Goal: Information Seeking & Learning: Learn about a topic

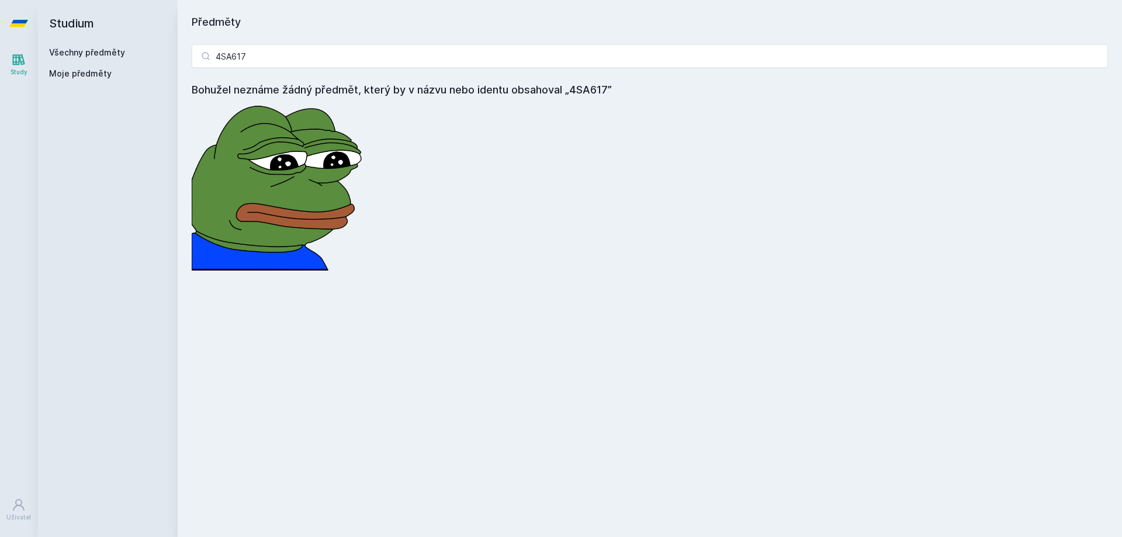
drag, startPoint x: 192, startPoint y: 56, endPoint x: 158, endPoint y: 53, distance: 34.0
click at [158, 53] on div "Studium Všechny předměty Moje předměty Předměty 4SA617 Bohužel neznáme žádný př…" at bounding box center [579, 268] width 1085 height 537
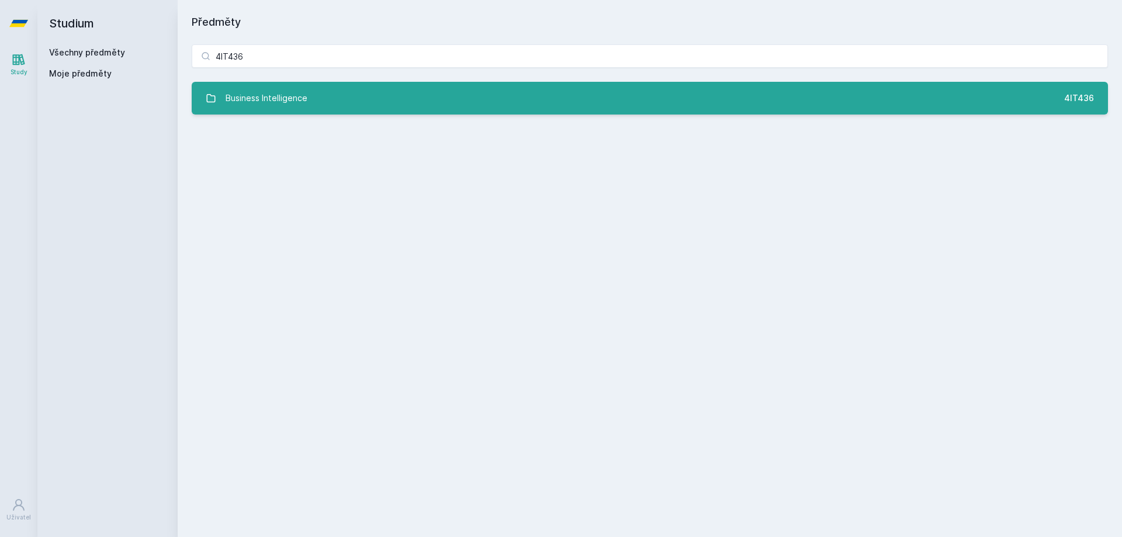
type input "4IT436"
click at [284, 99] on div "Business Intelligence" at bounding box center [267, 98] width 82 height 23
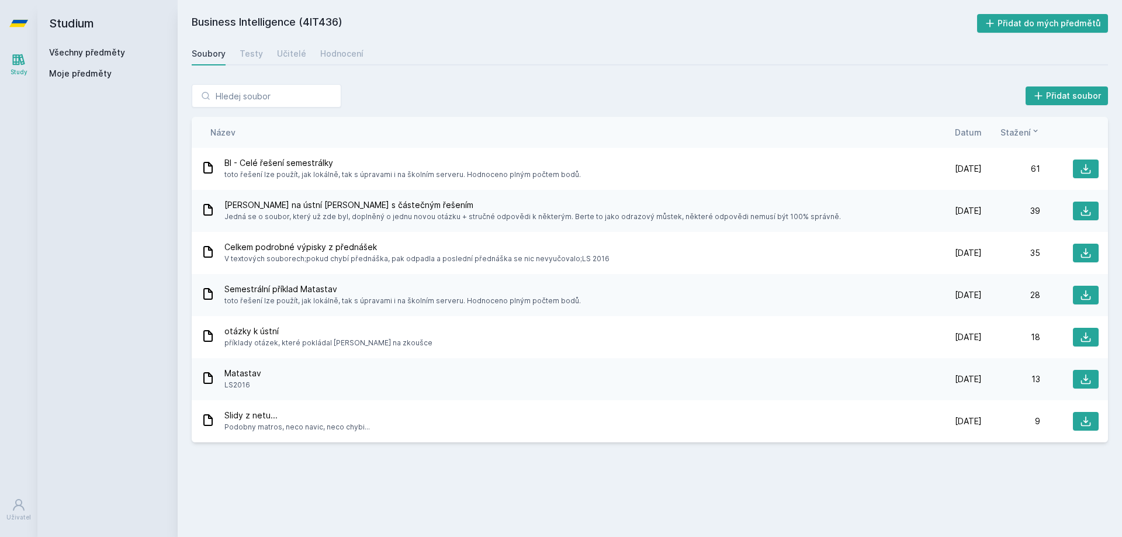
click at [307, 58] on div "Soubory Testy Učitelé Hodnocení" at bounding box center [650, 53] width 917 height 23
click at [287, 51] on div "Učitelé" at bounding box center [291, 54] width 29 height 12
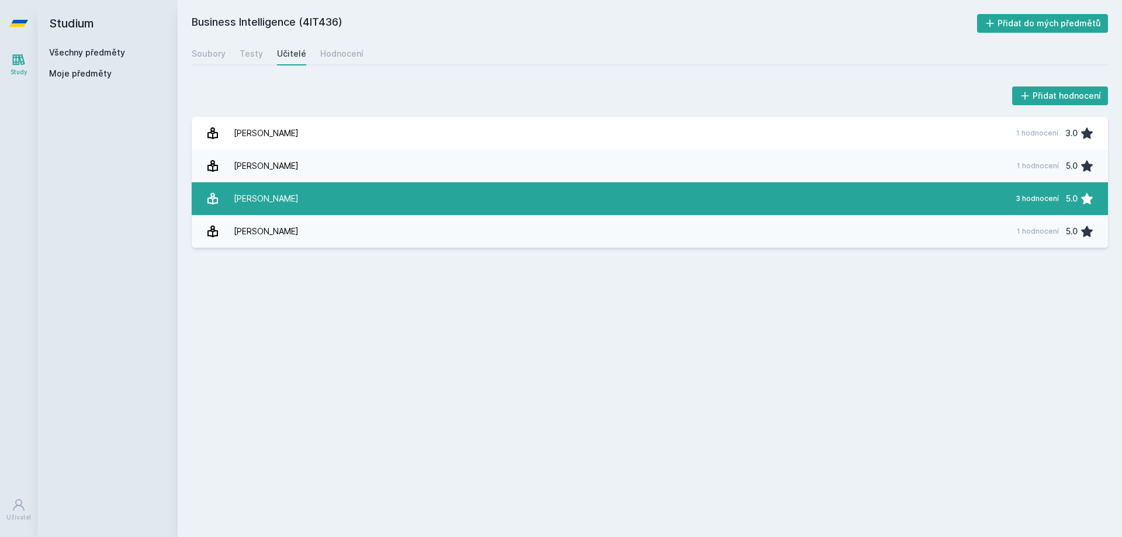
click at [304, 215] on link "[PERSON_NAME] 3 hodnocení 5.0" at bounding box center [650, 198] width 917 height 33
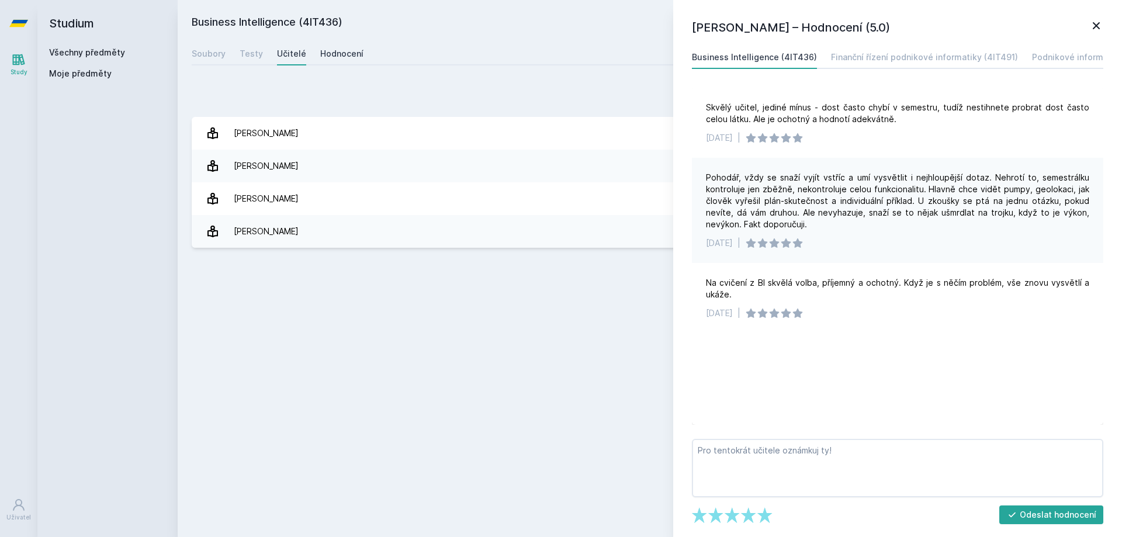
click at [341, 44] on link "Hodnocení" at bounding box center [341, 53] width 43 height 23
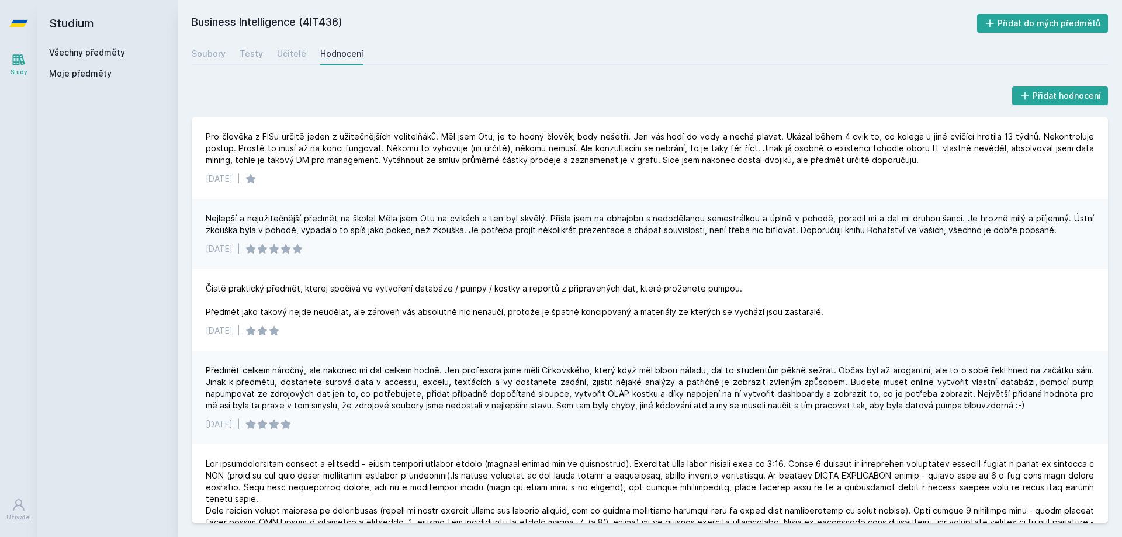
click at [91, 49] on link "Všechny předměty" at bounding box center [87, 52] width 76 height 10
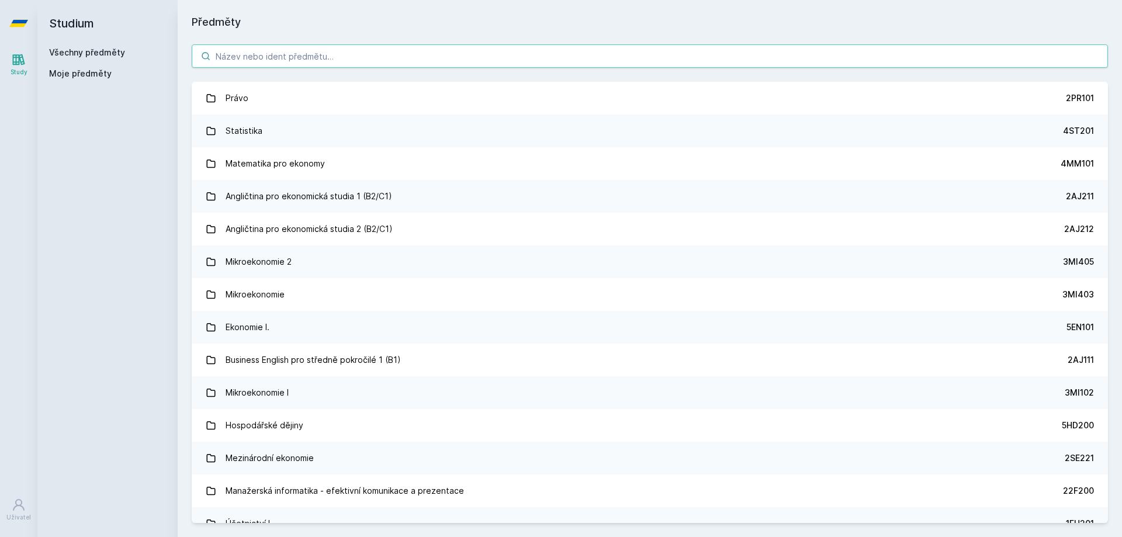
click at [323, 53] on input "search" at bounding box center [650, 55] width 917 height 23
paste input "4ST431"
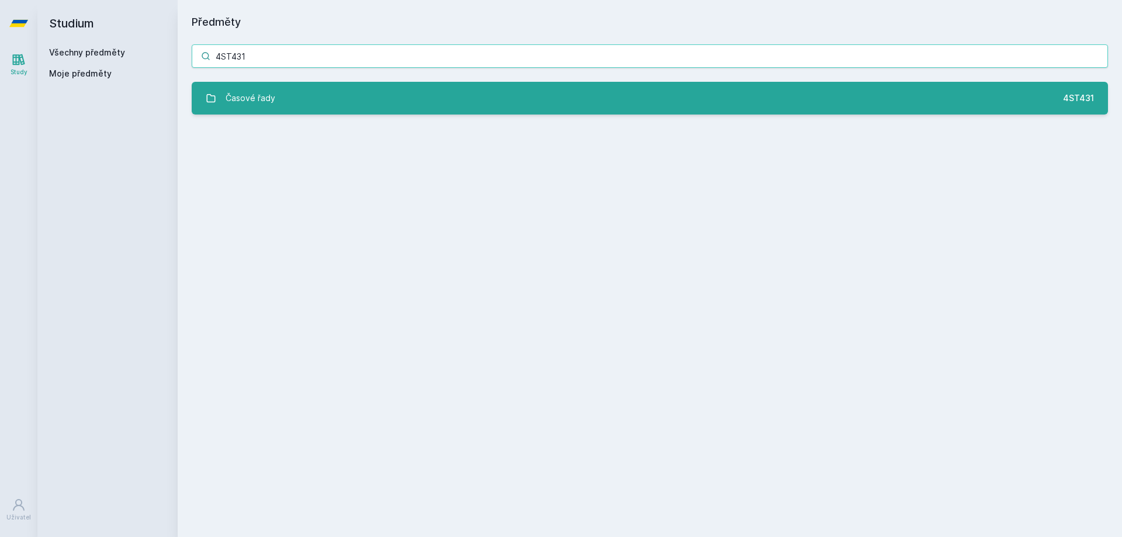
type input "4ST431"
click at [323, 96] on link "Časové řady 4ST431" at bounding box center [650, 98] width 917 height 33
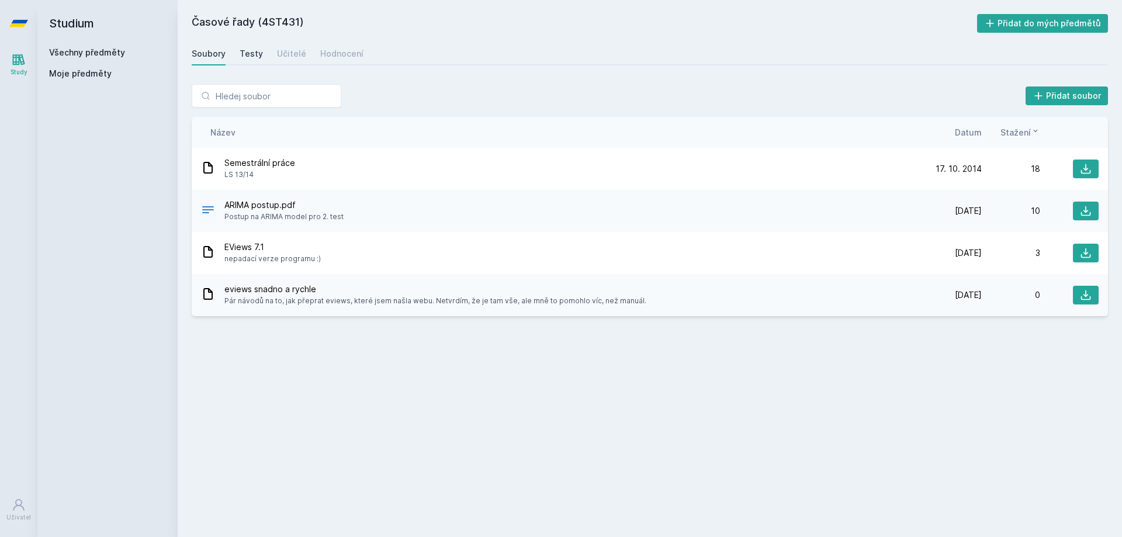
click at [254, 50] on div "Testy" at bounding box center [251, 54] width 23 height 12
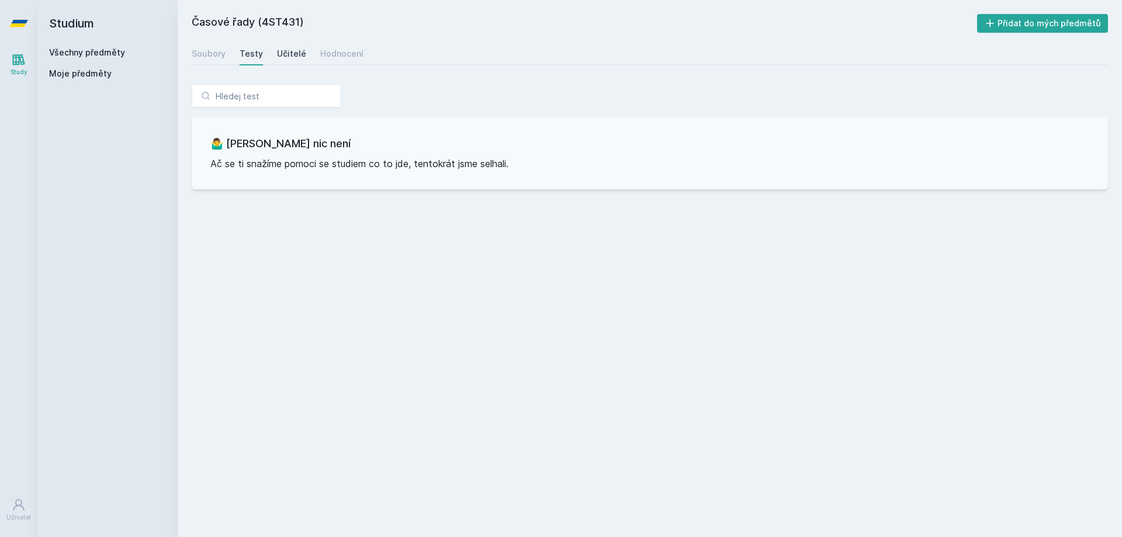
click at [294, 52] on div "Učitelé" at bounding box center [291, 54] width 29 height 12
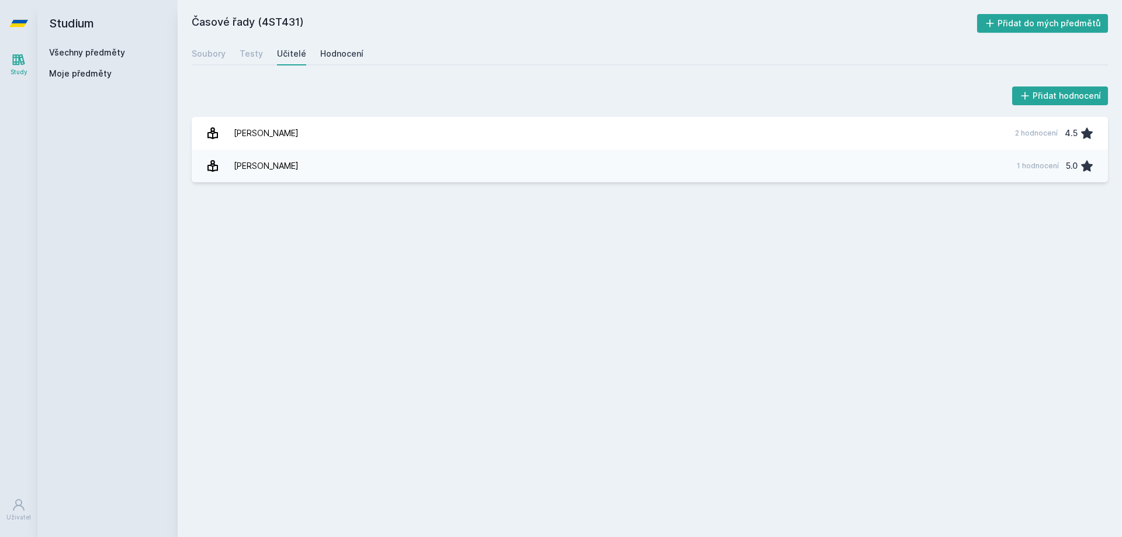
click at [340, 52] on div "Hodnocení" at bounding box center [341, 54] width 43 height 12
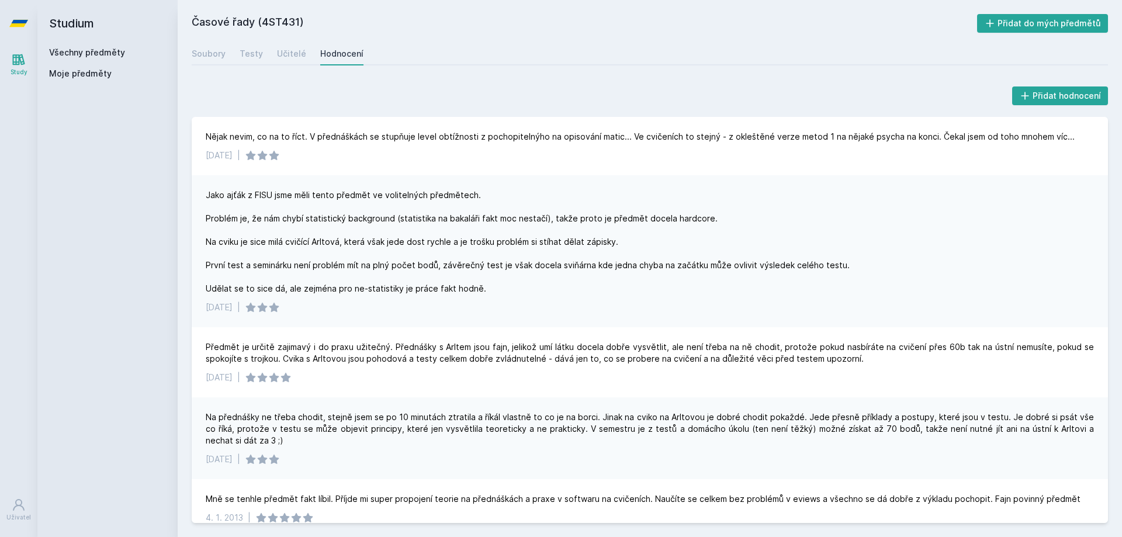
click at [78, 48] on link "Všechny předměty" at bounding box center [87, 52] width 76 height 10
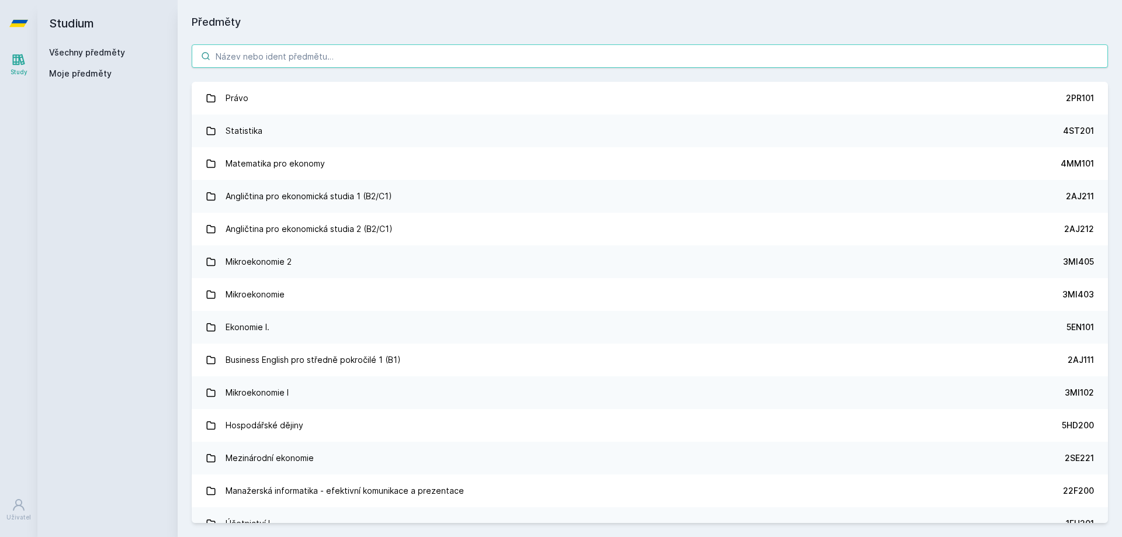
click at [291, 48] on input "search" at bounding box center [650, 55] width 917 height 23
paste input "4IZ531"
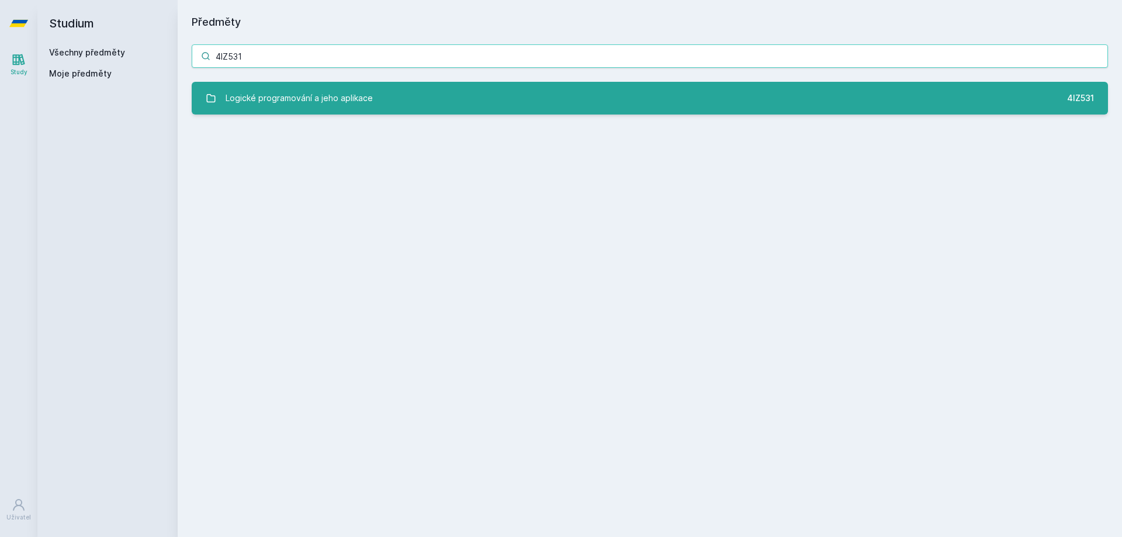
type input "4IZ531"
click at [289, 98] on div "Logické programování a jeho aplikace" at bounding box center [299, 98] width 147 height 23
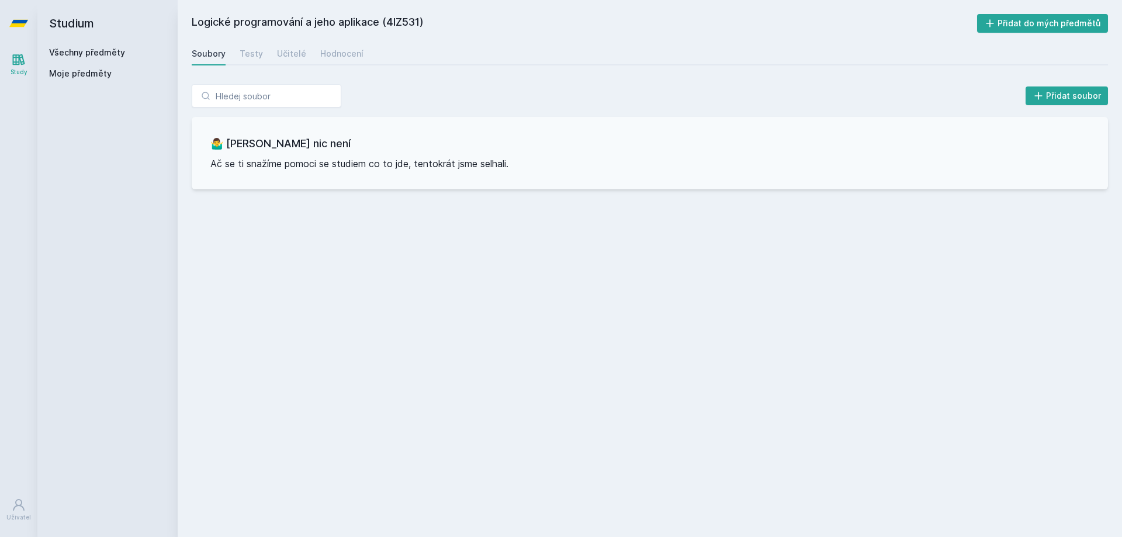
click at [359, 46] on div "Soubory Testy Učitelé Hodnocení" at bounding box center [650, 53] width 917 height 23
click at [335, 58] on div "Hodnocení" at bounding box center [341, 54] width 43 height 12
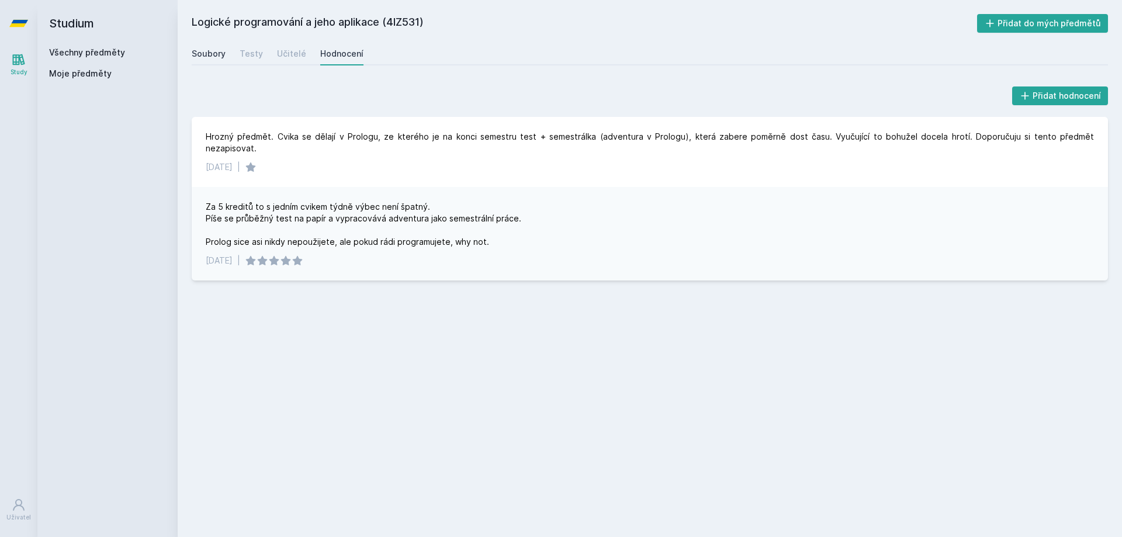
click at [203, 57] on div "Soubory" at bounding box center [209, 54] width 34 height 12
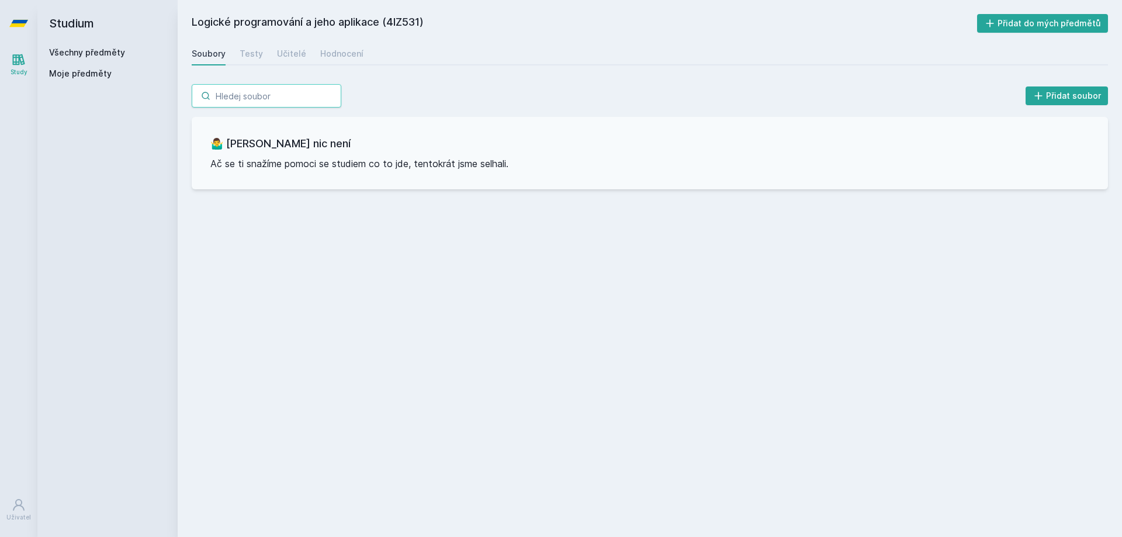
click at [243, 92] on input "search" at bounding box center [267, 95] width 150 height 23
paste input "4IZ617"
drag, startPoint x: 256, startPoint y: 92, endPoint x: 164, endPoint y: 95, distance: 91.8
click at [170, 98] on div "Studium Všechny předměty Moje předměty Logické programování a jeho aplikace (4I…" at bounding box center [579, 268] width 1085 height 537
type input "4IZ617"
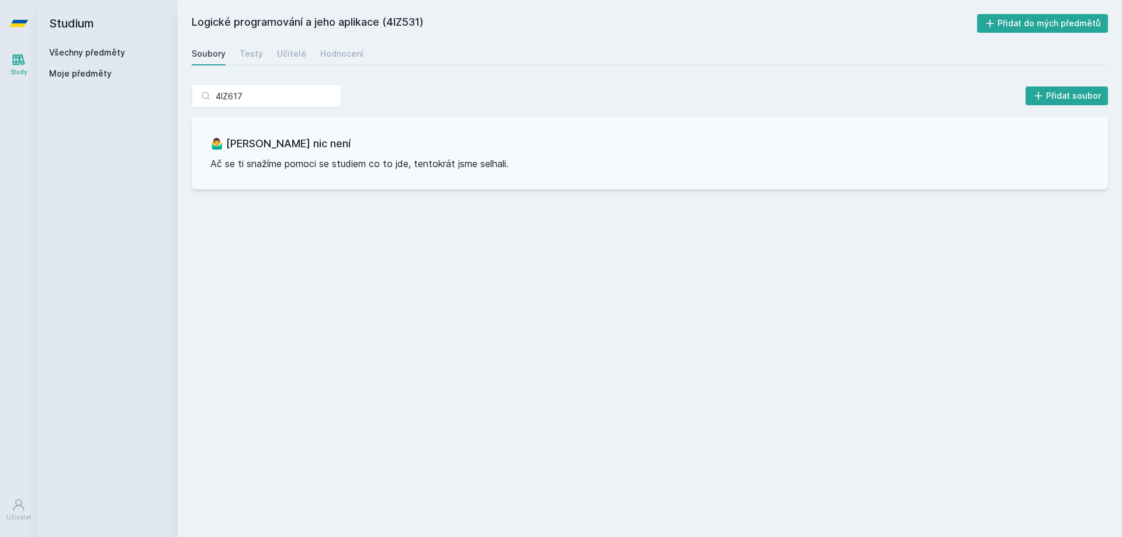
click at [105, 50] on link "Všechny předměty" at bounding box center [87, 52] width 76 height 10
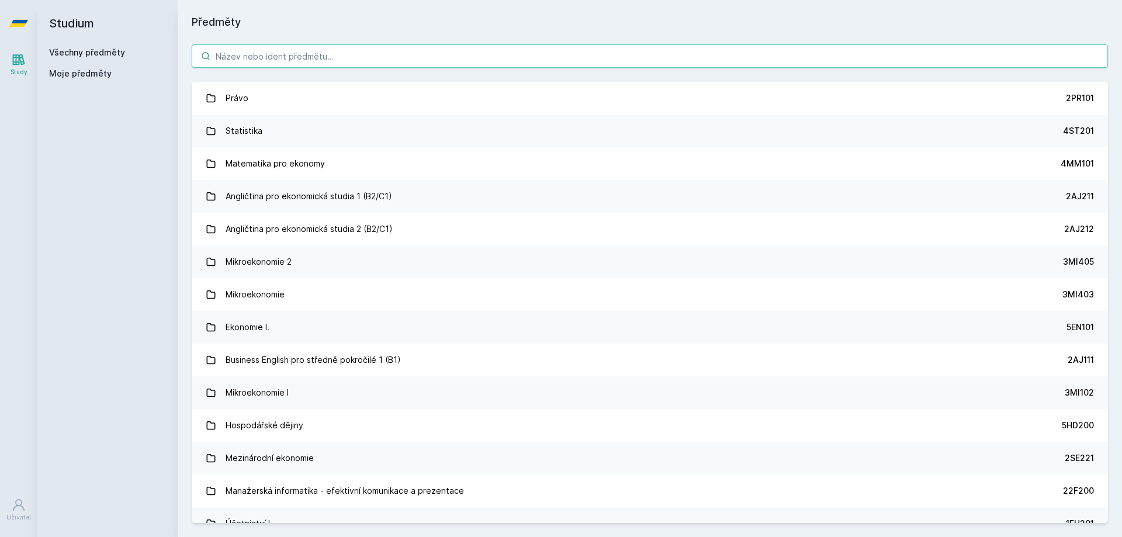
click at [292, 53] on input "search" at bounding box center [650, 55] width 917 height 23
paste input "4IZ617"
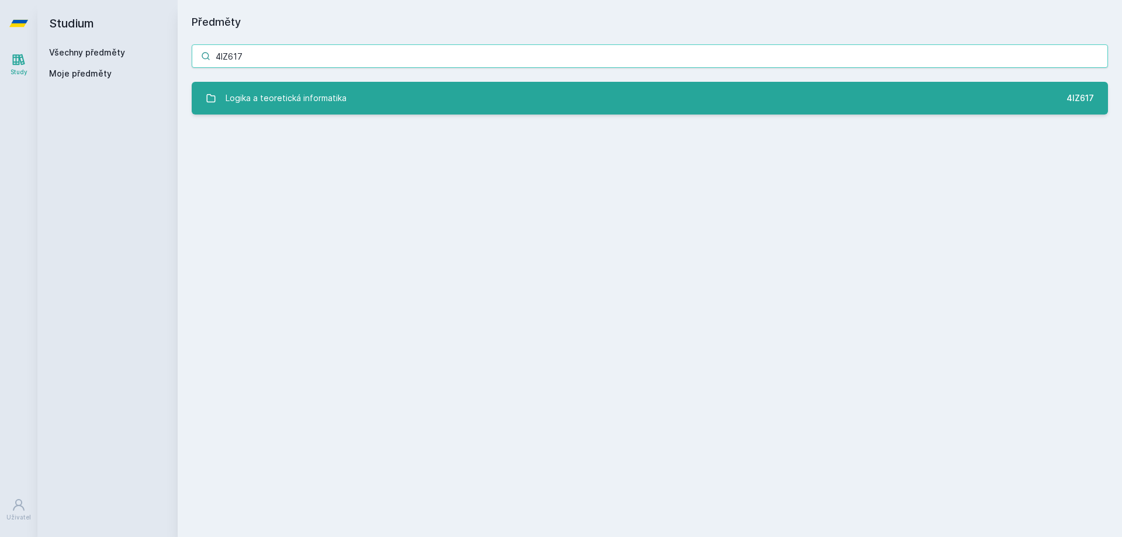
type input "4IZ617"
click at [299, 103] on div "Logika a teoretická informatika" at bounding box center [286, 98] width 121 height 23
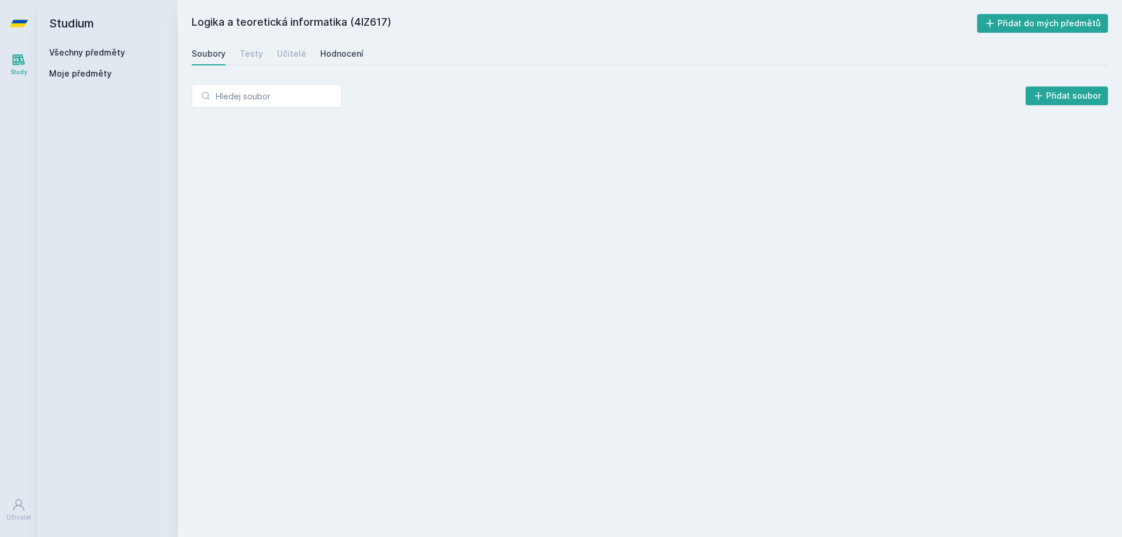
click at [335, 49] on div "Hodnocení" at bounding box center [341, 54] width 43 height 12
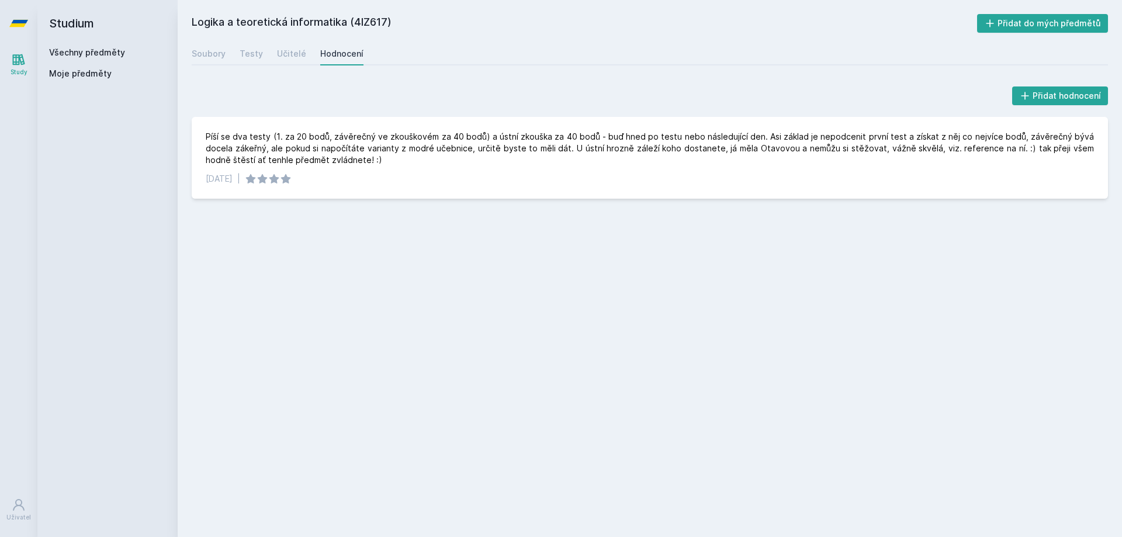
click at [87, 62] on div "Všechny předměty Moje předměty" at bounding box center [107, 65] width 117 height 37
click at [89, 49] on link "Všechny předměty" at bounding box center [87, 52] width 76 height 10
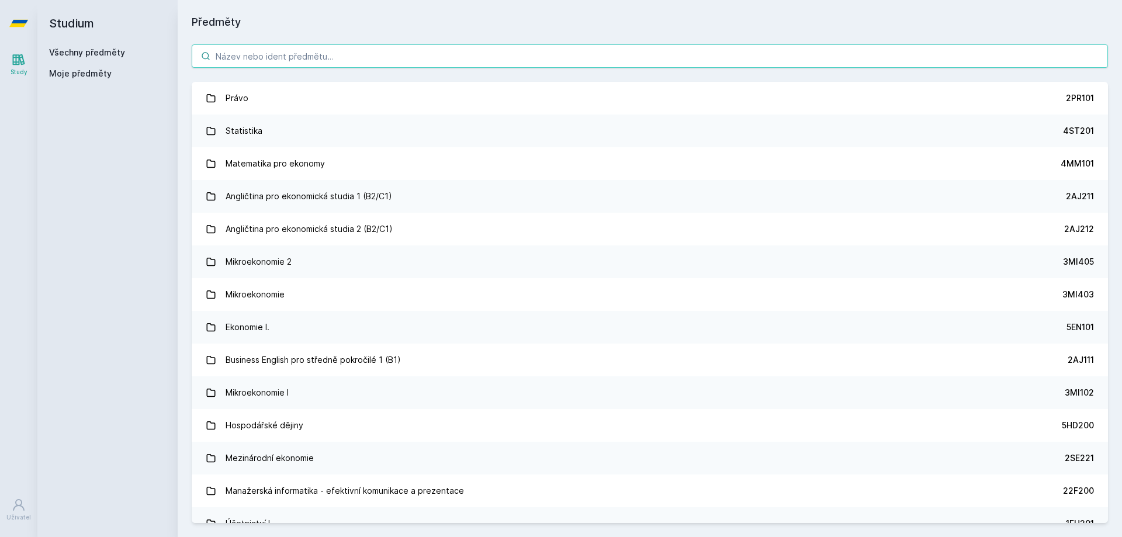
click at [273, 47] on input "search" at bounding box center [650, 55] width 917 height 23
paste input "4IZ617"
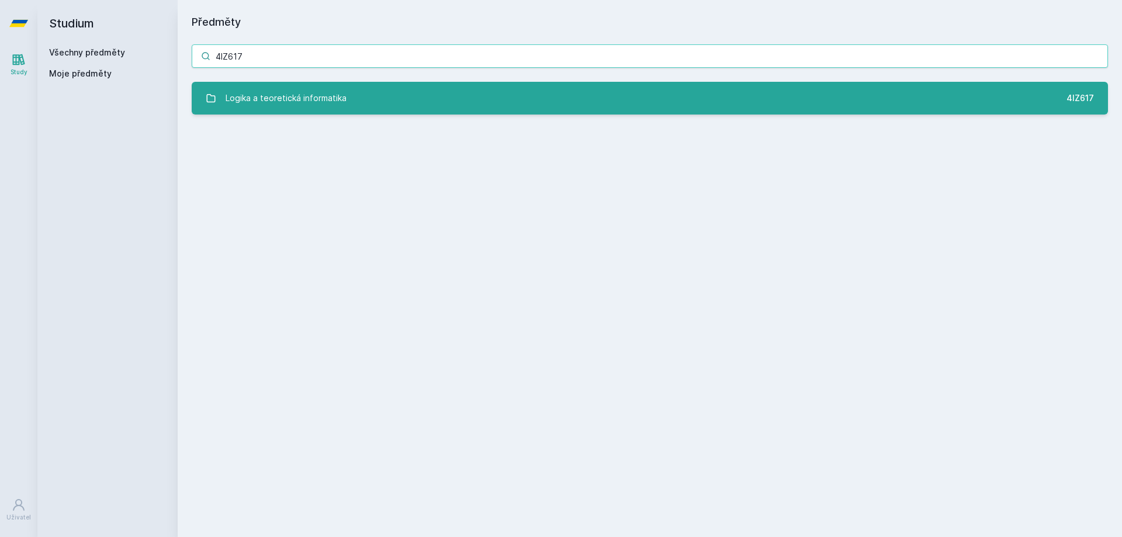
type input "4IZ617"
click at [264, 95] on div "Logika a teoretická informatika" at bounding box center [286, 98] width 121 height 23
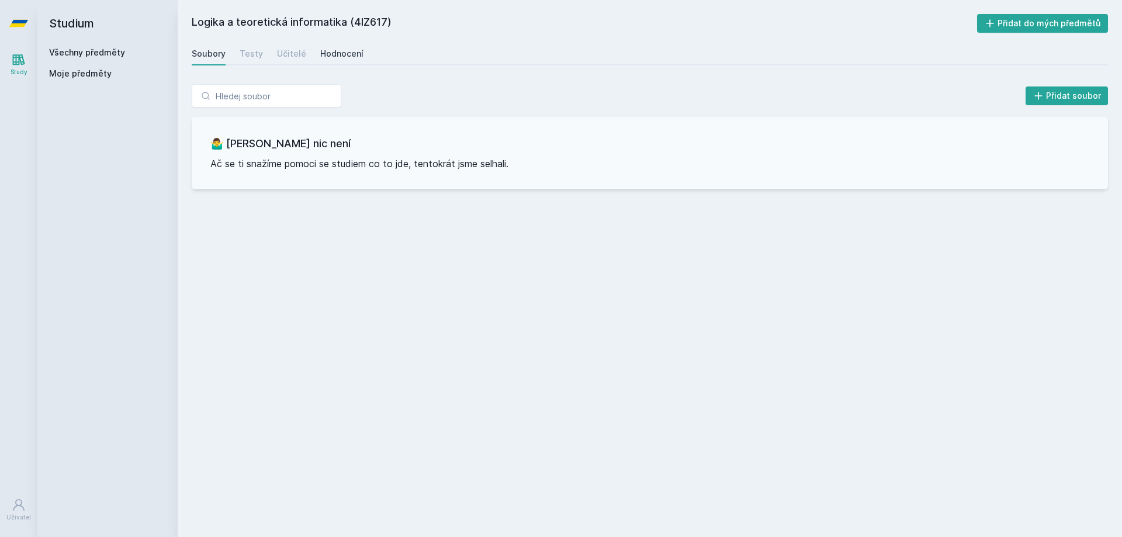
click at [324, 53] on div "Hodnocení" at bounding box center [341, 54] width 43 height 12
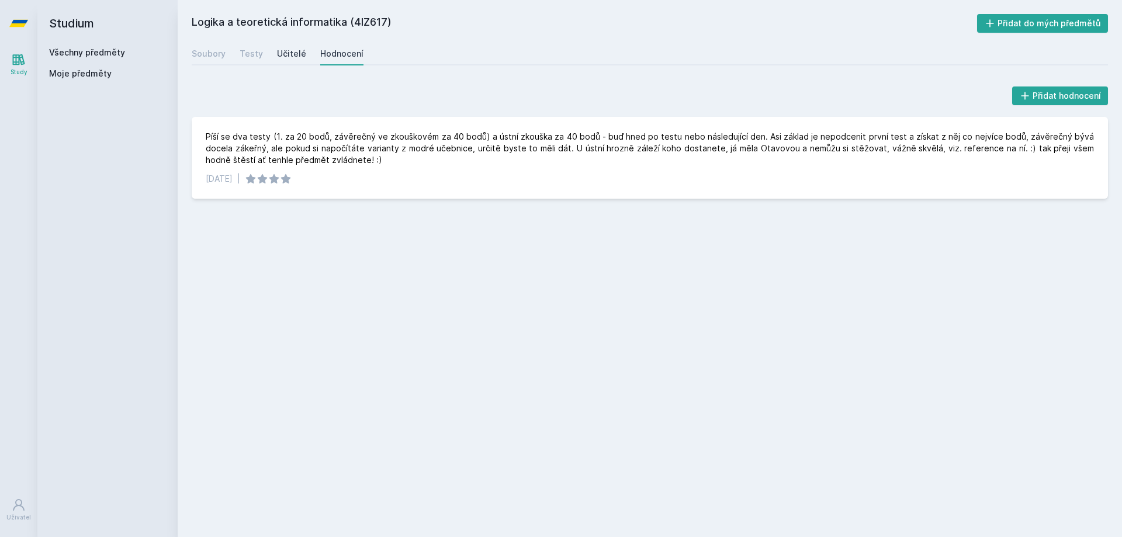
click at [288, 60] on link "Učitelé" at bounding box center [291, 53] width 29 height 23
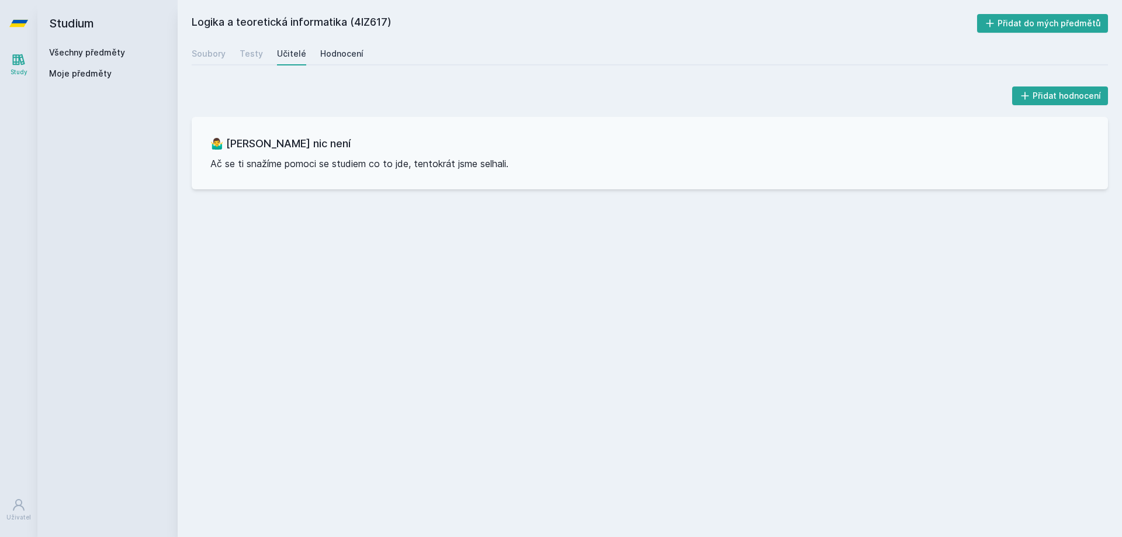
click at [343, 49] on div "Hodnocení" at bounding box center [341, 54] width 43 height 12
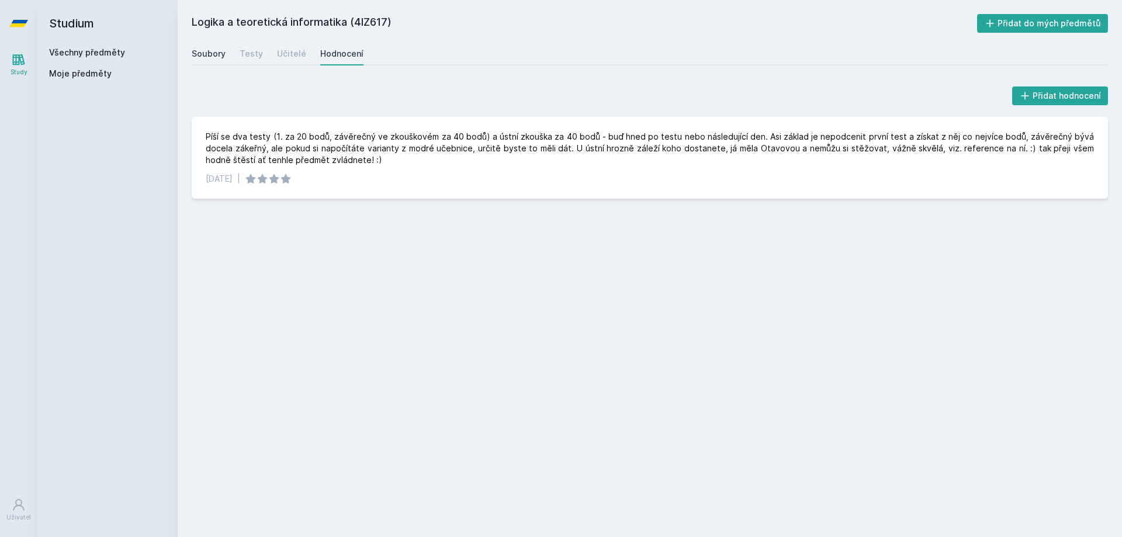
drag, startPoint x: 204, startPoint y: 31, endPoint x: 199, endPoint y: 53, distance: 22.7
click at [203, 33] on div "Logika a teoretická informatika (4IZ617) Přidat do mých předmětů [GEOGRAPHIC_DA…" at bounding box center [650, 268] width 917 height 509
click at [199, 53] on div "Soubory" at bounding box center [209, 54] width 34 height 12
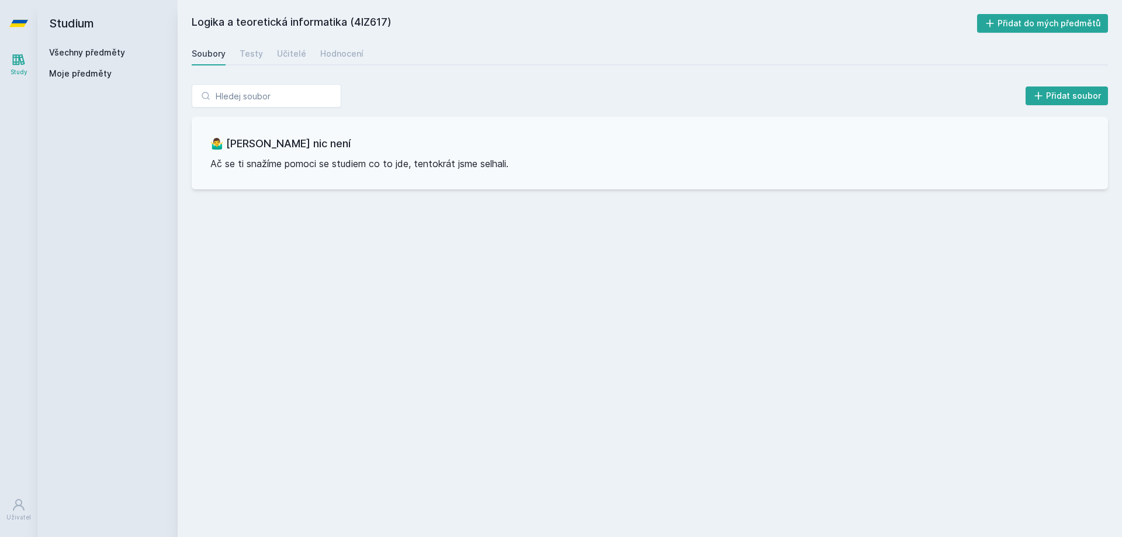
click at [61, 50] on link "Všechny předměty" at bounding box center [87, 52] width 76 height 10
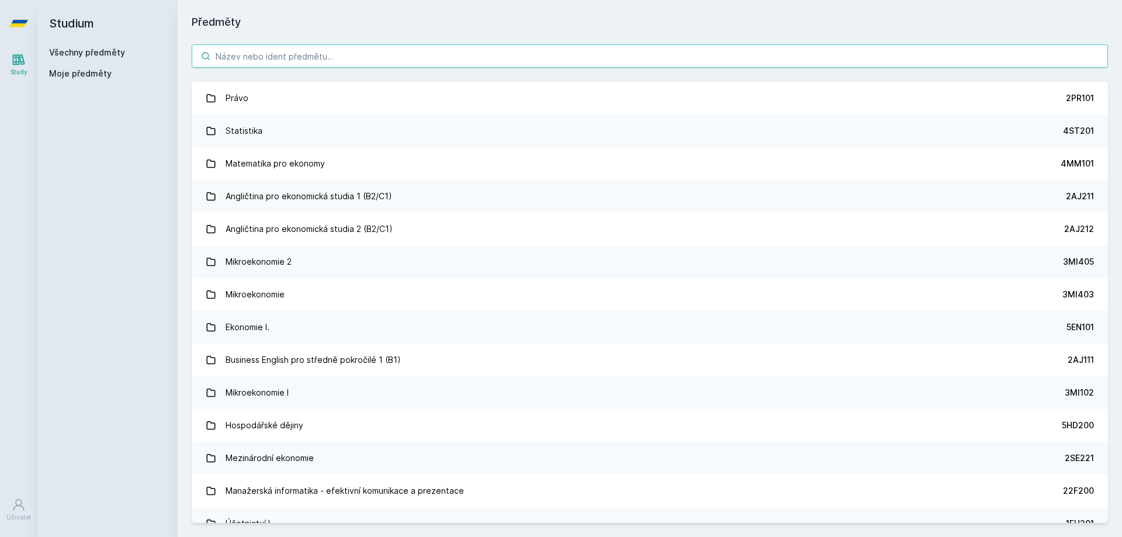
click at [285, 61] on input "search" at bounding box center [650, 55] width 917 height 23
paste input "4IZ566"
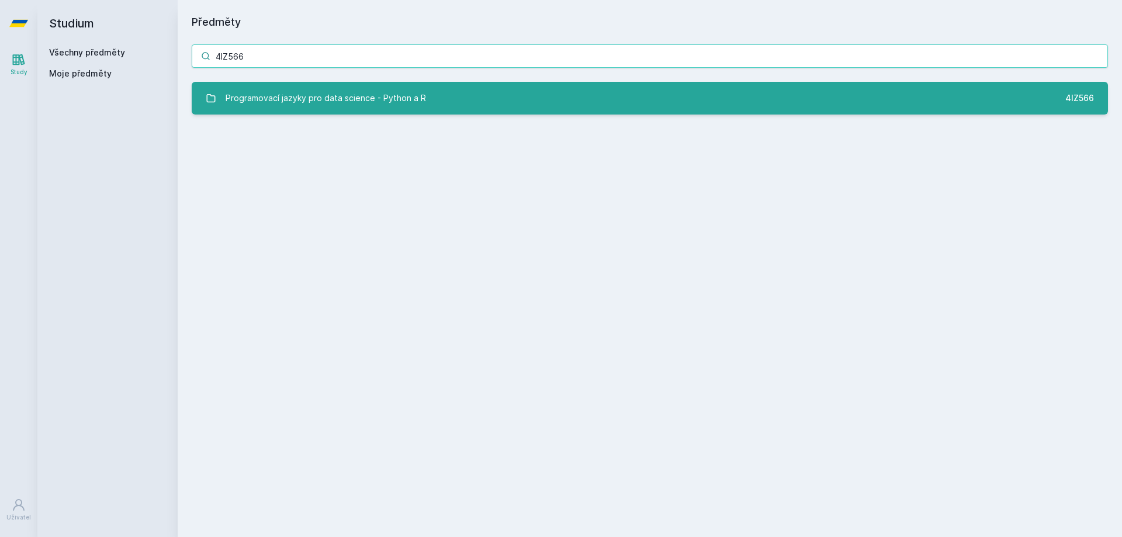
type input "4IZ566"
click at [276, 96] on div "Programovací jazyky pro data science - Python a R" at bounding box center [326, 98] width 201 height 23
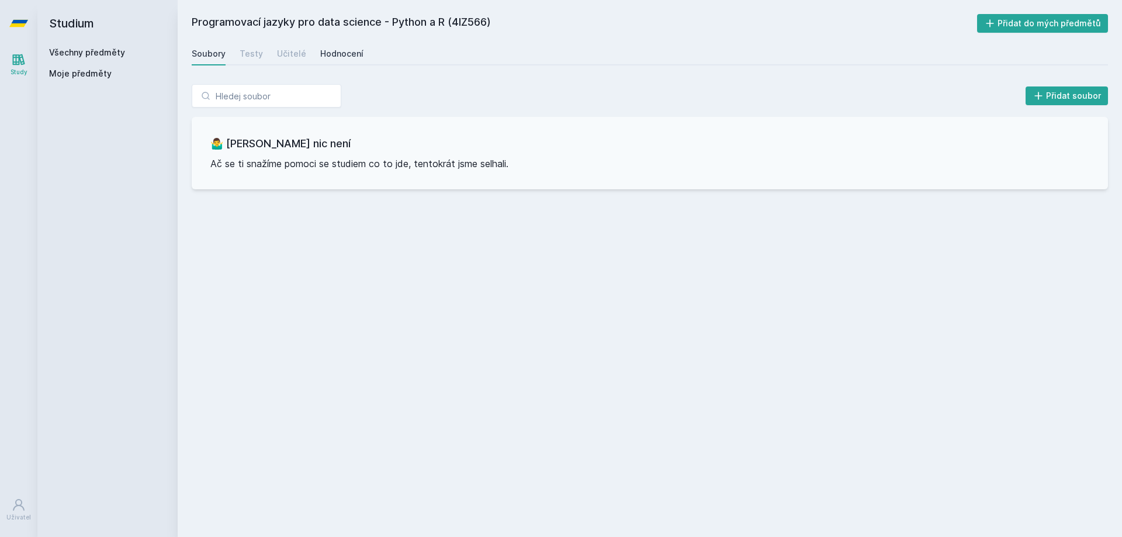
click at [320, 49] on div "Hodnocení" at bounding box center [341, 54] width 43 height 12
click at [285, 53] on div "Učitelé" at bounding box center [291, 54] width 29 height 12
click at [254, 56] on div "Testy" at bounding box center [251, 54] width 23 height 12
click at [213, 51] on div "Soubory" at bounding box center [209, 54] width 34 height 12
click at [103, 42] on h2 "Studium" at bounding box center [107, 23] width 117 height 47
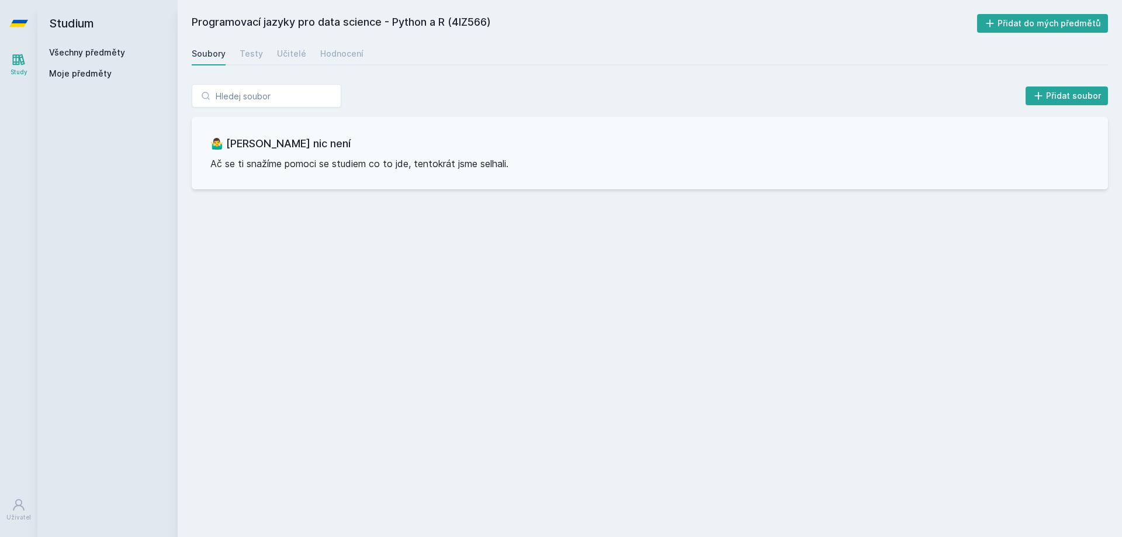
click at [103, 53] on link "Všechny předměty" at bounding box center [87, 52] width 76 height 10
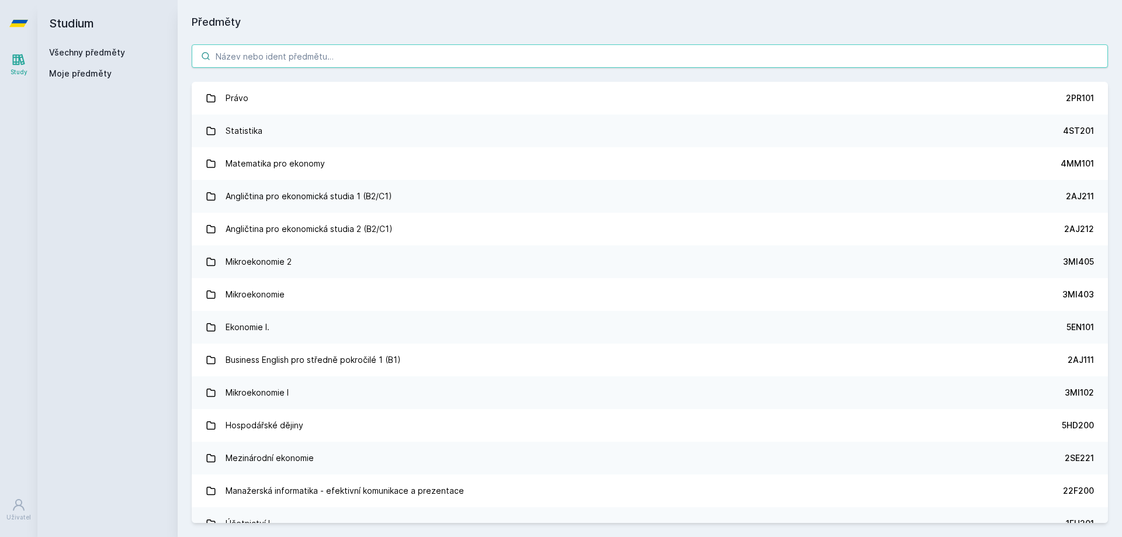
click at [282, 50] on input "search" at bounding box center [650, 55] width 917 height 23
paste input "4SA330"
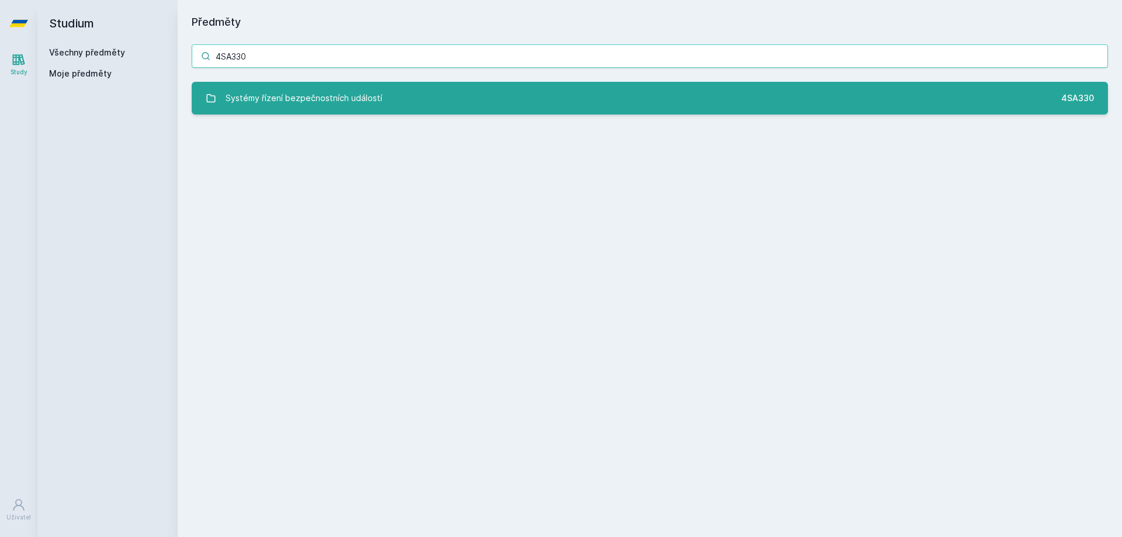
type input "4SA330"
click at [278, 88] on div "Systémy řízení bezpečnostních událostí" at bounding box center [304, 98] width 157 height 23
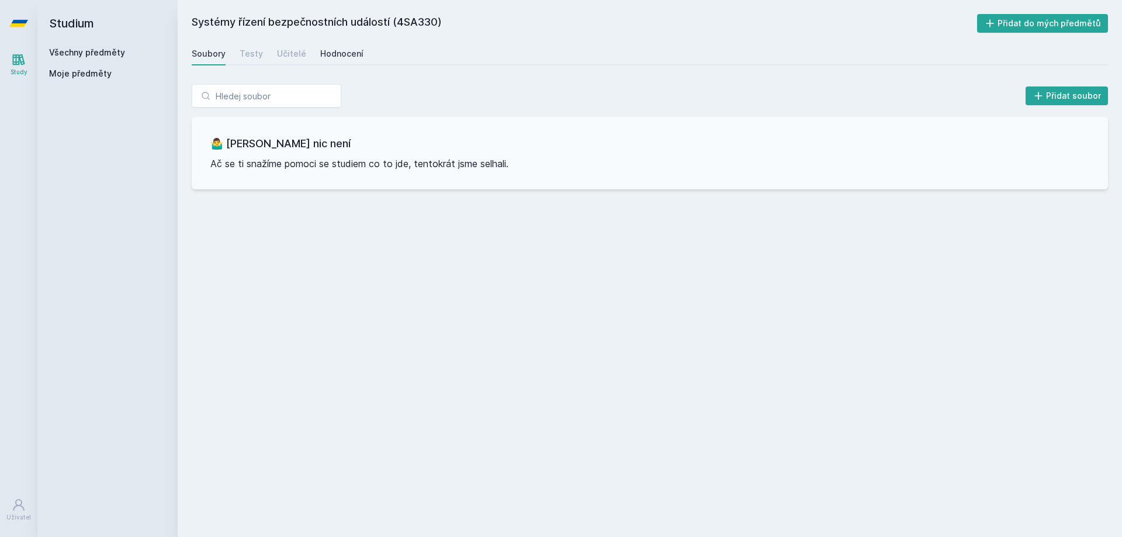
click at [354, 50] on div "Hodnocení" at bounding box center [341, 54] width 43 height 12
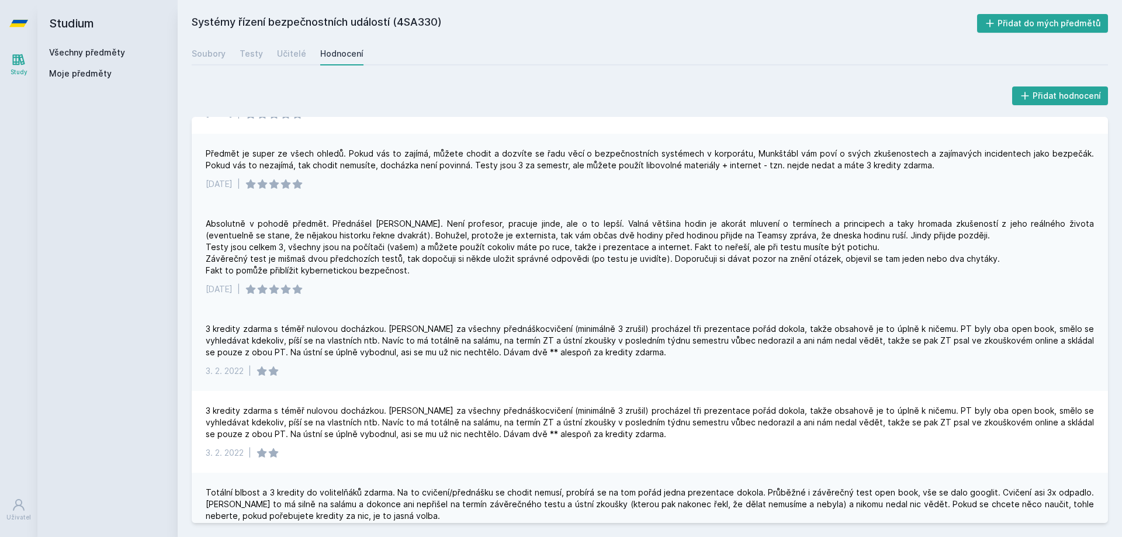
scroll to position [58, 0]
